Goal: Task Accomplishment & Management: Use online tool/utility

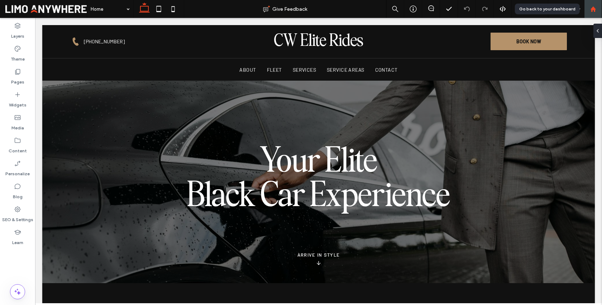
click at [595, 10] on use at bounding box center [592, 8] width 5 height 5
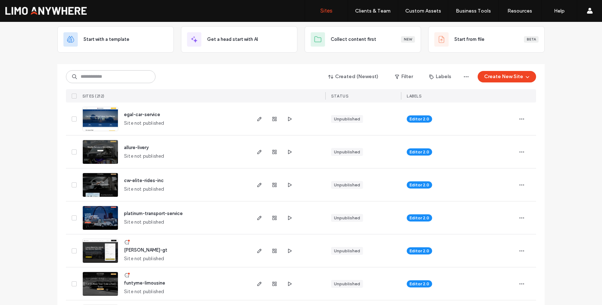
scroll to position [55, 0]
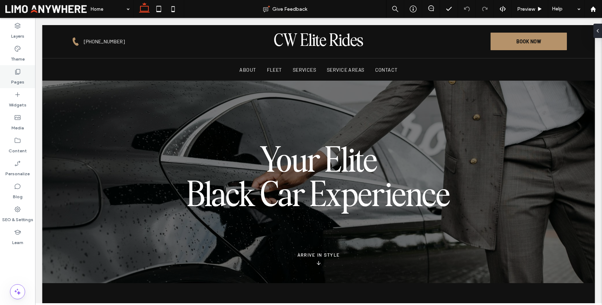
click at [28, 81] on div "Pages" at bounding box center [17, 76] width 35 height 23
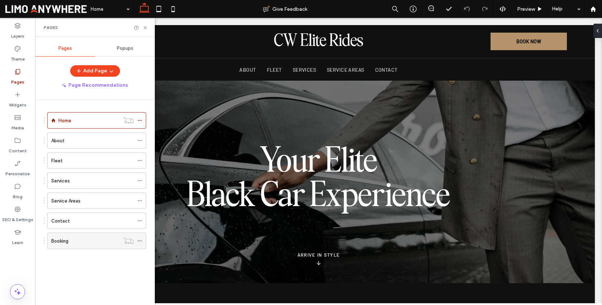
click at [66, 241] on label "Booking" at bounding box center [59, 241] width 17 height 13
click at [145, 29] on icon at bounding box center [145, 27] width 5 height 5
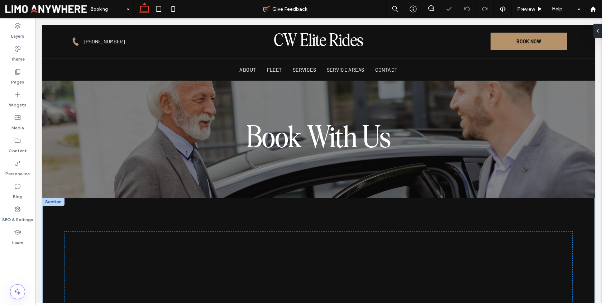
scroll to position [238, 0]
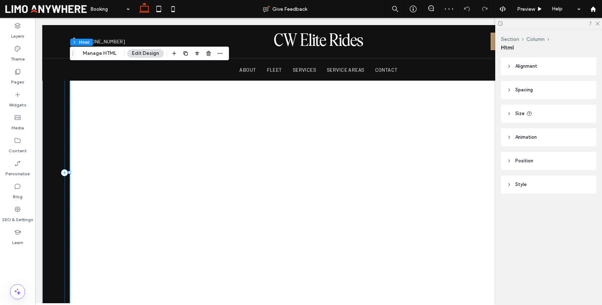
click at [88, 112] on div at bounding box center [318, 173] width 497 height 348
click at [101, 51] on button "Manage HTML" at bounding box center [99, 53] width 43 height 9
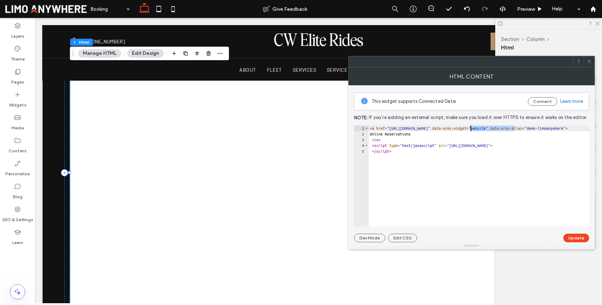
drag, startPoint x: 515, startPoint y: 129, endPoint x: 470, endPoint y: 128, distance: 45.2
click at [470, 128] on div "< a href = "https://book.mylimobiz.com/v4/demo-limoanywhere" data-ores-widget =…" at bounding box center [526, 181] width 315 height 113
paste textarea "Cursor at row 1"
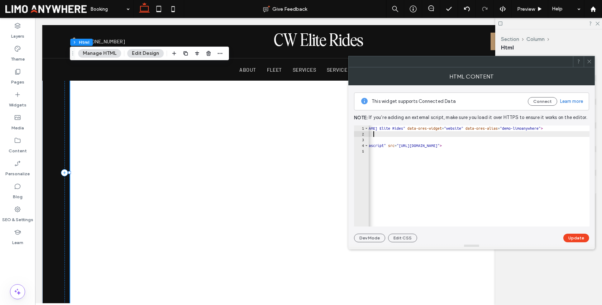
scroll to position [0, 50]
drag, startPoint x: 584, startPoint y: 130, endPoint x: 559, endPoint y: 129, distance: 24.8
click at [559, 129] on div "< a href = "https://book.mylimobiz.com/v4/CW Elite Rides" data-ores-widget = "w…" at bounding box center [471, 178] width 307 height 107
click at [567, 133] on div "< a href = "https://book.mylimobiz.com/v4/CW Elite Rides" data-ores-widget = "w…" at bounding box center [471, 178] width 307 height 107
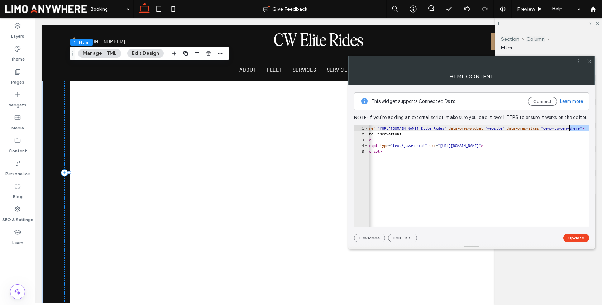
scroll to position [0, 86]
drag, startPoint x: 574, startPoint y: 129, endPoint x: 583, endPoint y: 128, distance: 8.7
click at [583, 128] on div "< a href = "https://book.mylimobiz.com/v4/CW Elite Rides" data-ores-widget = "w…" at bounding box center [435, 178] width 307 height 107
paste textarea "Cursor at row 1"
type textarea "**********"
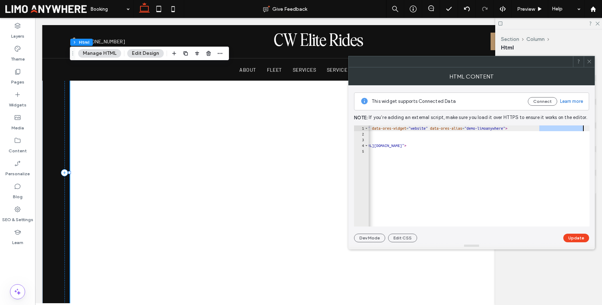
scroll to position [0, 79]
click at [584, 242] on button "Update" at bounding box center [577, 238] width 26 height 9
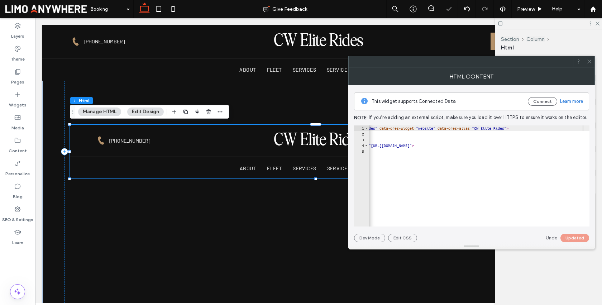
scroll to position [0, 0]
click at [588, 62] on icon at bounding box center [589, 61] width 5 height 5
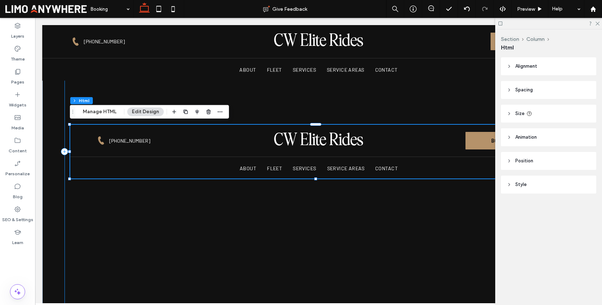
click at [382, 195] on div at bounding box center [319, 151] width 509 height 317
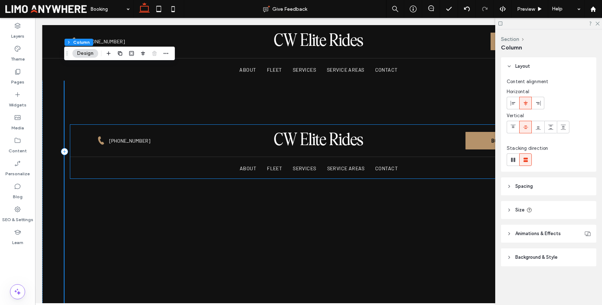
click at [346, 163] on div at bounding box center [318, 152] width 497 height 54
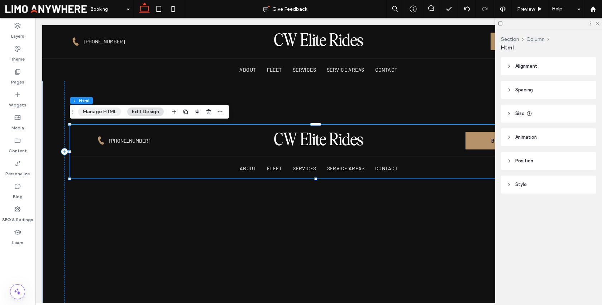
click at [96, 112] on button "Manage HTML" at bounding box center [99, 112] width 43 height 9
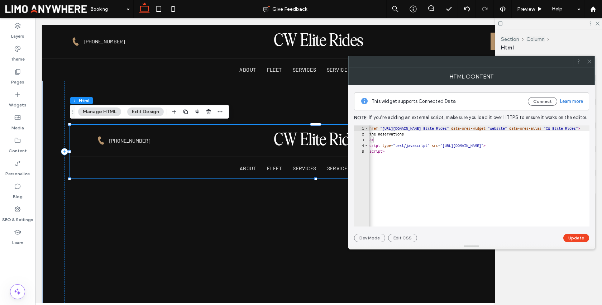
scroll to position [0, 79]
click at [319, 203] on div at bounding box center [319, 151] width 509 height 317
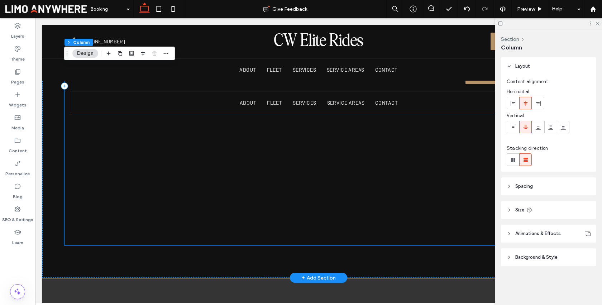
scroll to position [246, 0]
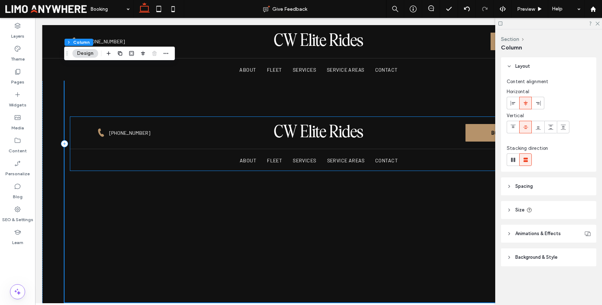
click at [312, 145] on div at bounding box center [318, 144] width 497 height 54
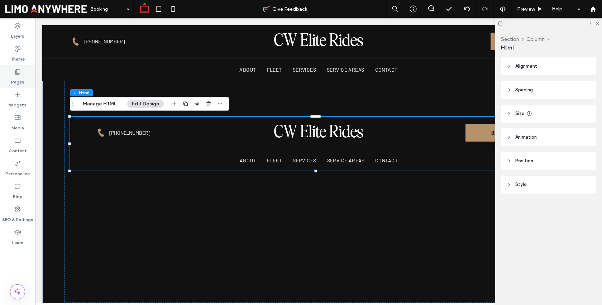
drag, startPoint x: 10, startPoint y: 76, endPoint x: 16, endPoint y: 83, distance: 10.2
click at [10, 76] on div "Pages" at bounding box center [17, 76] width 35 height 23
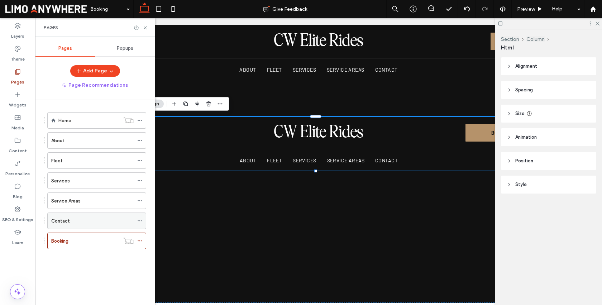
click at [84, 221] on div "Contact" at bounding box center [92, 221] width 82 height 8
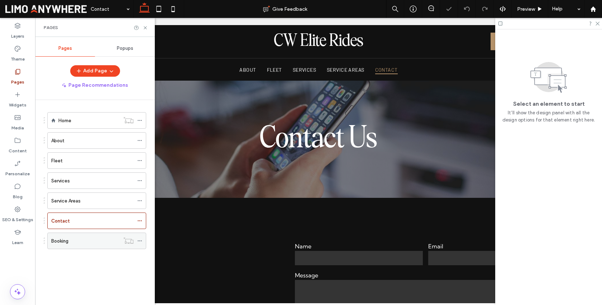
click at [67, 236] on label "Booking" at bounding box center [59, 241] width 17 height 13
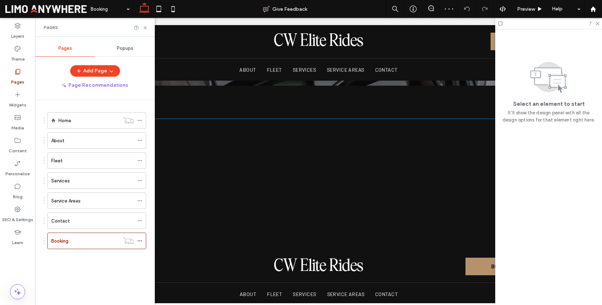
scroll to position [176, 0]
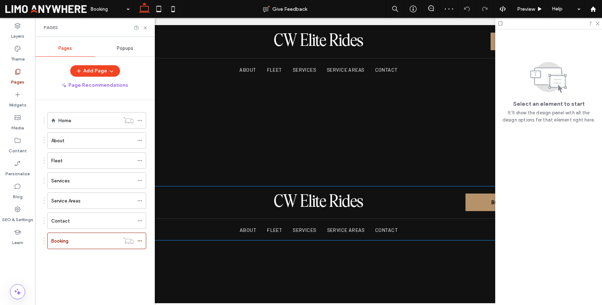
click at [312, 202] on div at bounding box center [318, 213] width 497 height 54
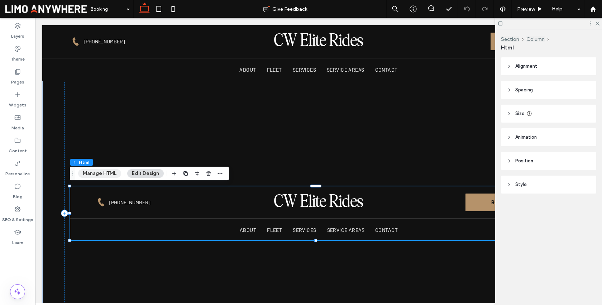
click at [102, 176] on button "Manage HTML" at bounding box center [99, 173] width 43 height 9
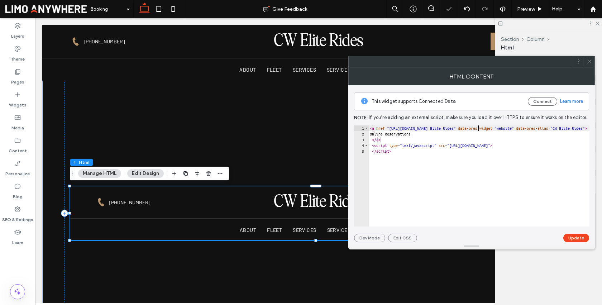
click at [479, 129] on div "< a href = "https://book.mylimobiz.com/v4/CW Elite Rides" data-ores-widget = "w…" at bounding box center [519, 181] width 300 height 113
click at [491, 129] on div "< a href = "https://book.mylimobiz.com/v4/CWElite Rides" data-ores-widget = "we…" at bounding box center [517, 178] width 297 height 107
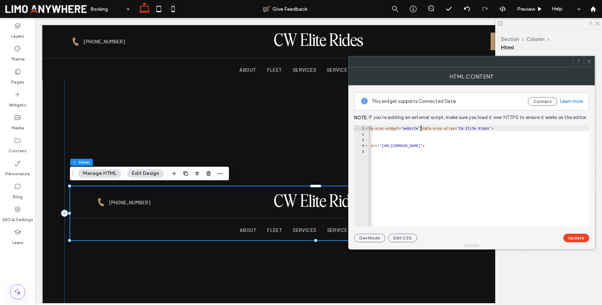
scroll to position [0, 73]
click at [555, 126] on div "< a href = "https://book.mylimobiz.com/v4/CWEliteRides" data-ores-widget = "web…" at bounding box center [442, 178] width 294 height 107
click at [571, 128] on div "< a href = "https://book.mylimobiz.com/v4/CWEliteRides" data-ores-widget = "web…" at bounding box center [444, 178] width 292 height 107
type textarea "**********"
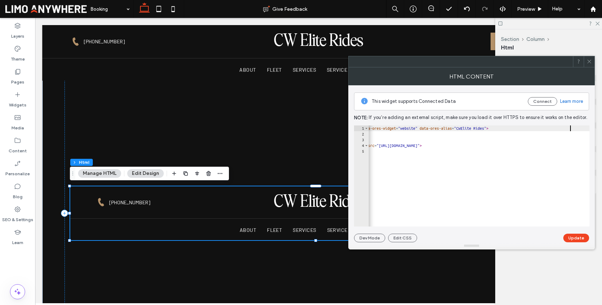
scroll to position [0, 68]
click at [578, 235] on button "Update" at bounding box center [577, 238] width 26 height 9
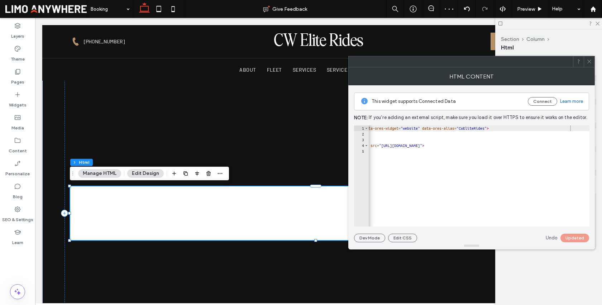
click at [590, 62] on icon at bounding box center [589, 61] width 5 height 5
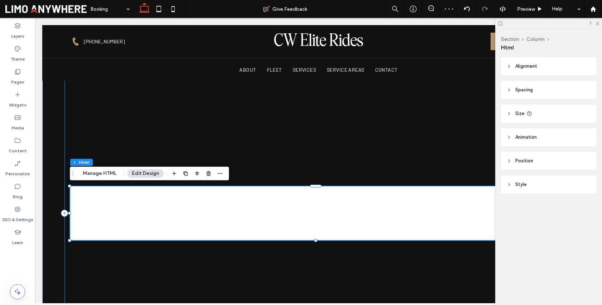
click at [402, 137] on div at bounding box center [319, 213] width 509 height 317
